Goal: Task Accomplishment & Management: Use online tool/utility

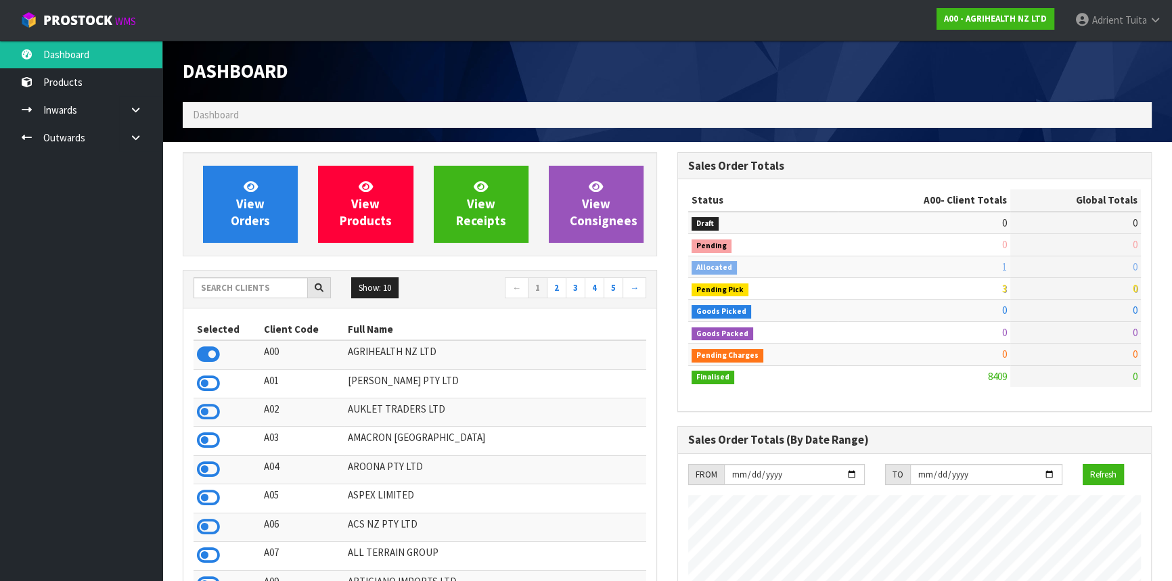
scroll to position [1023, 494]
click at [262, 288] on input "text" at bounding box center [251, 287] width 114 height 21
type input "K01"
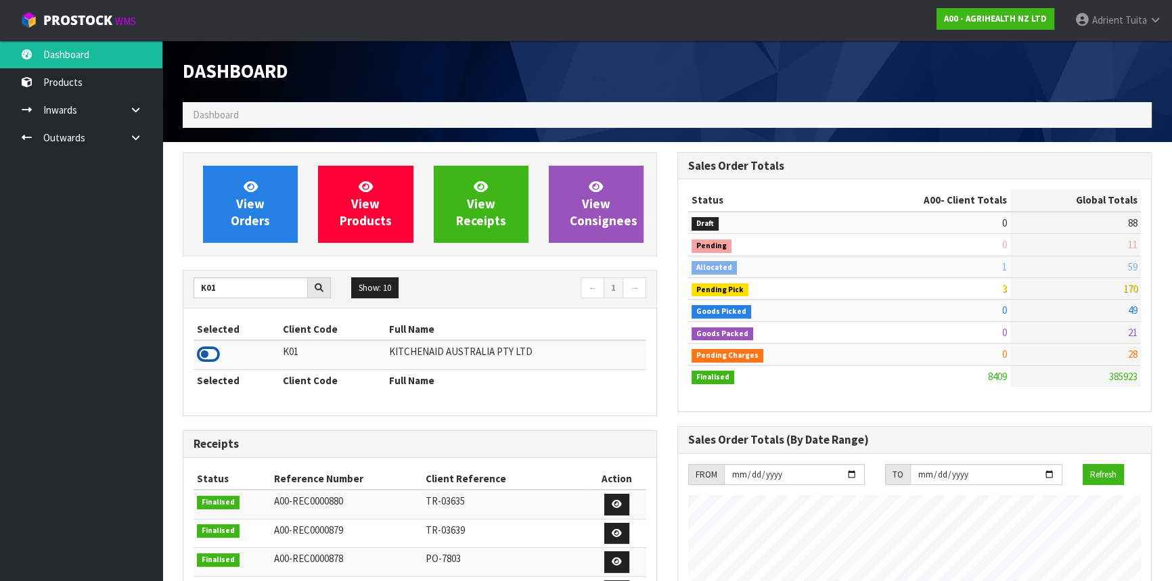
click at [212, 348] on icon at bounding box center [208, 354] width 23 height 20
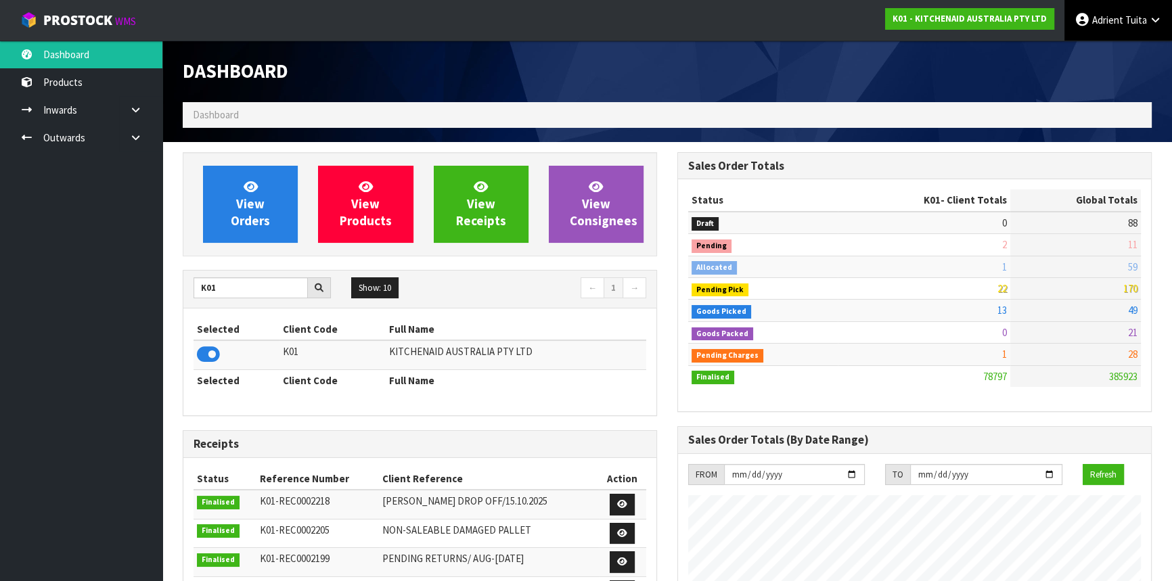
click at [1116, 18] on span "Adrient" at bounding box center [1107, 20] width 31 height 13
drag, startPoint x: 1120, startPoint y: 43, endPoint x: 1119, endPoint y: 54, distance: 11.6
click at [1120, 48] on ul "Logout" at bounding box center [1118, 54] width 108 height 26
click at [1118, 55] on div at bounding box center [914, 51] width 495 height 20
click at [1096, 32] on link "[PERSON_NAME]" at bounding box center [1118, 20] width 108 height 41
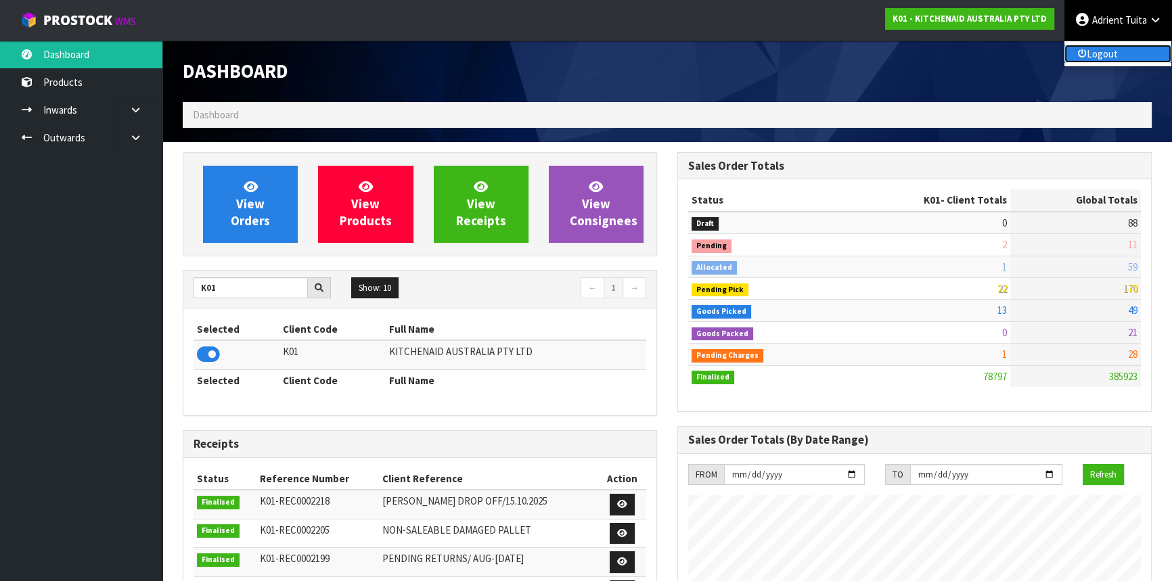
click at [1098, 52] on link "Logout" at bounding box center [1117, 54] width 107 height 18
